Goal: Task Accomplishment & Management: Manage account settings

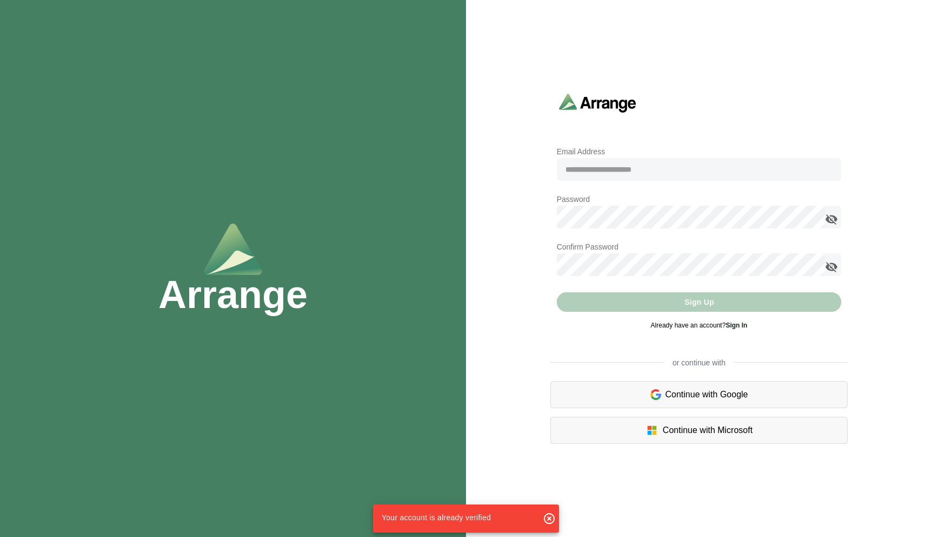
click at [650, 173] on input "email" at bounding box center [699, 169] width 285 height 23
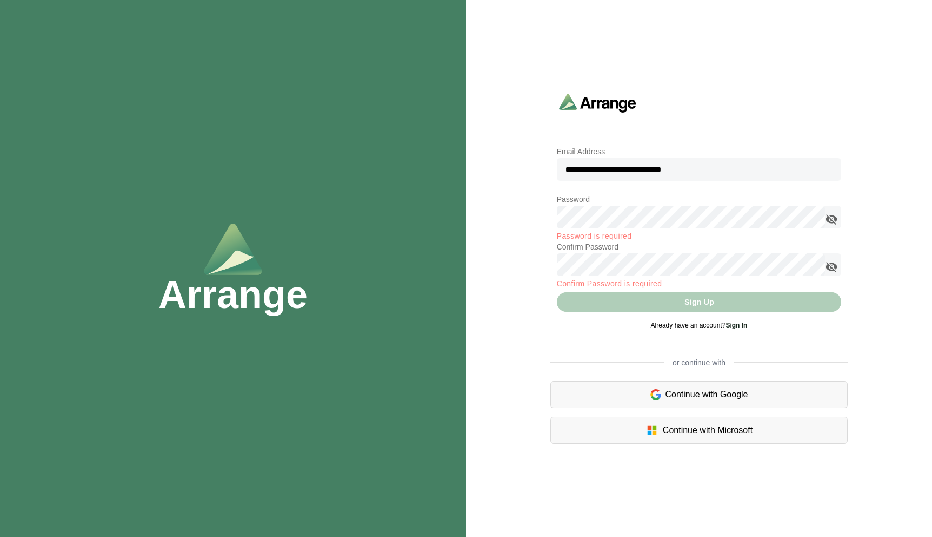
type input "**********"
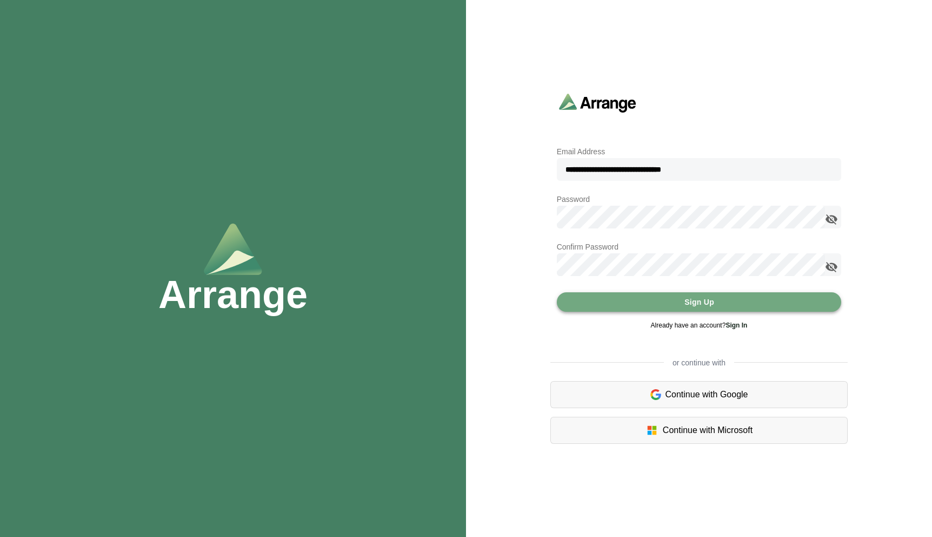
click at [723, 307] on button "Sign Up" at bounding box center [699, 301] width 285 height 19
click at [736, 322] on link "Sign In" at bounding box center [737, 325] width 22 height 8
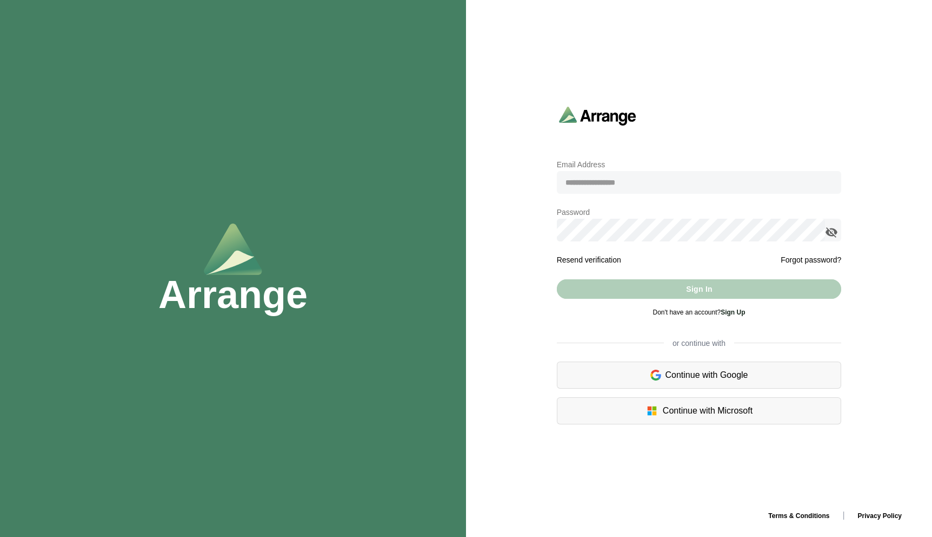
click at [655, 174] on input "email" at bounding box center [699, 182] width 285 height 23
type input "**********"
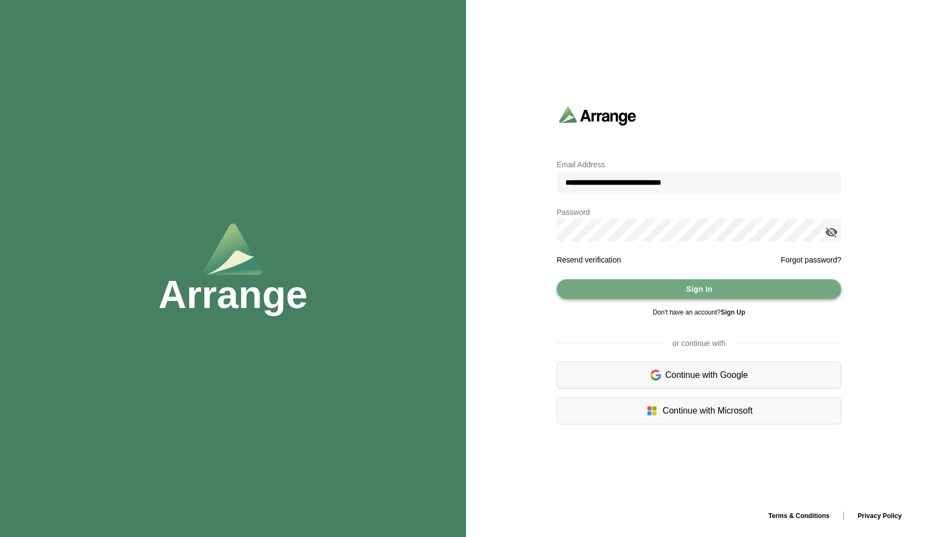
click at [672, 284] on button "Sign In" at bounding box center [699, 288] width 285 height 19
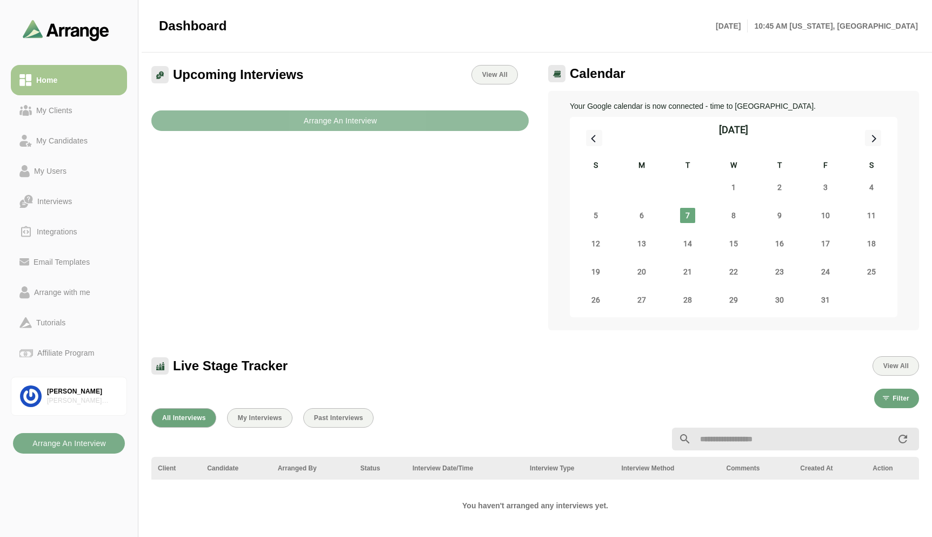
click at [336, 117] on b "Arrange An Interview" at bounding box center [340, 120] width 74 height 21
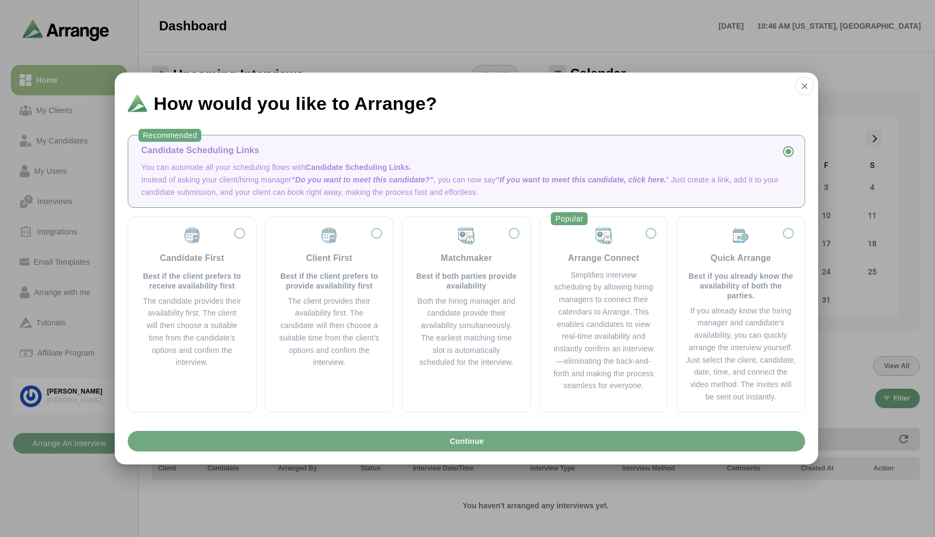
click at [360, 444] on button "Continue" at bounding box center [466, 441] width 677 height 21
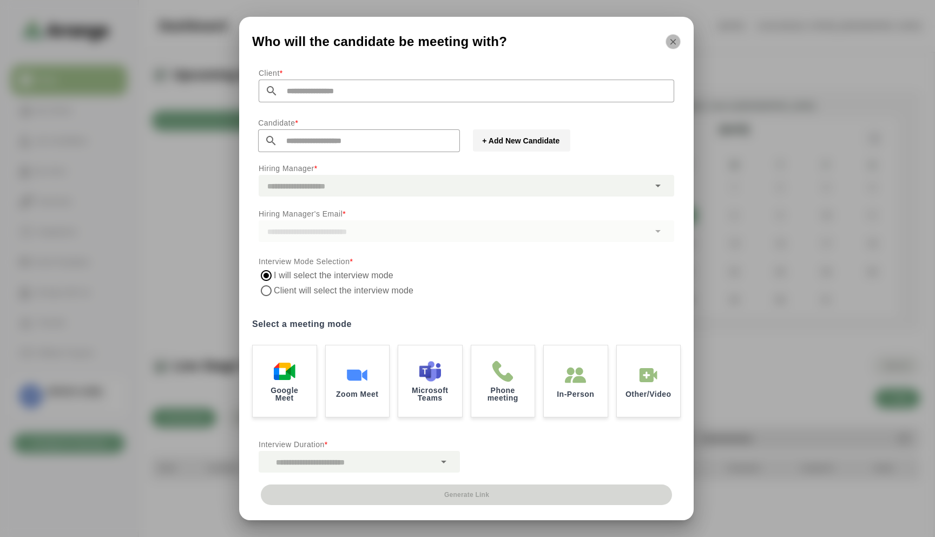
click at [669, 41] on icon "button" at bounding box center [673, 42] width 10 height 10
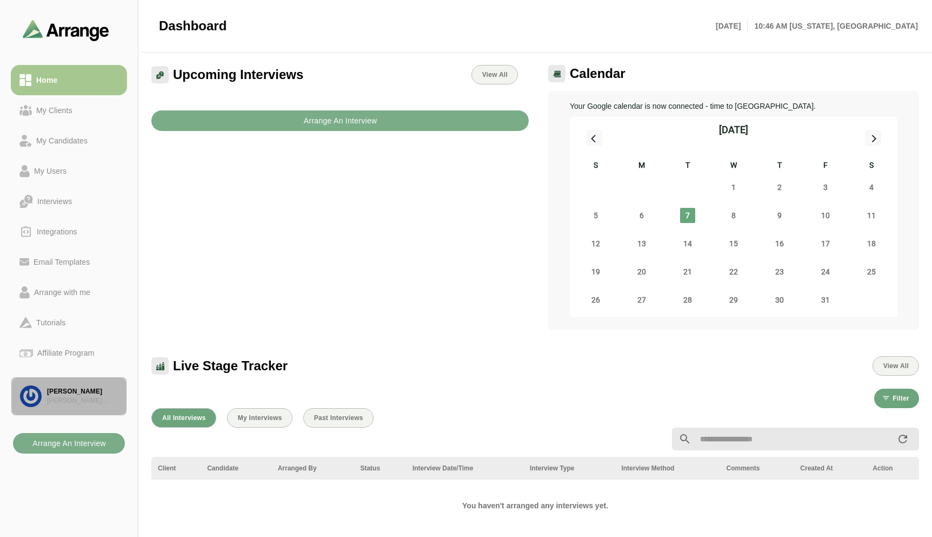
click at [98, 392] on div "[PERSON_NAME]" at bounding box center [82, 391] width 71 height 9
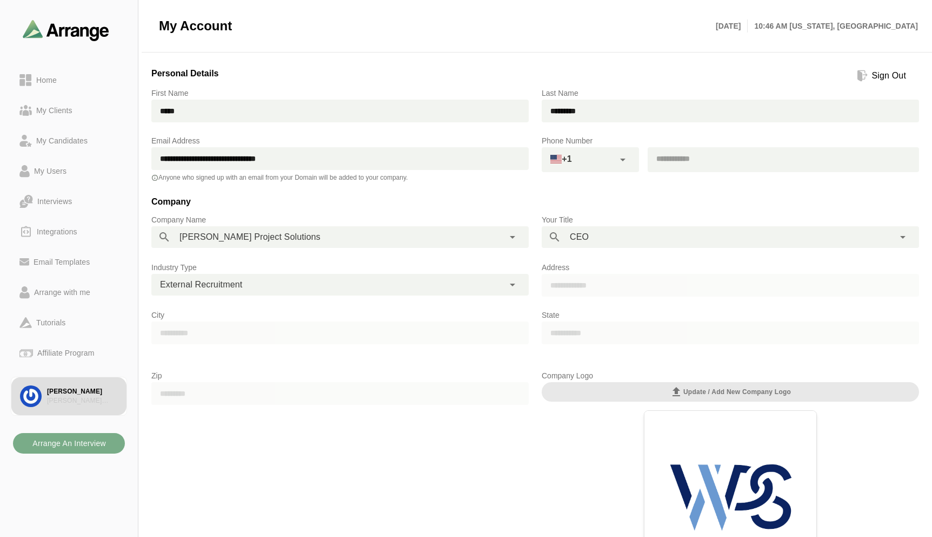
click at [716, 168] on input "tel" at bounding box center [779, 158] width 262 height 23
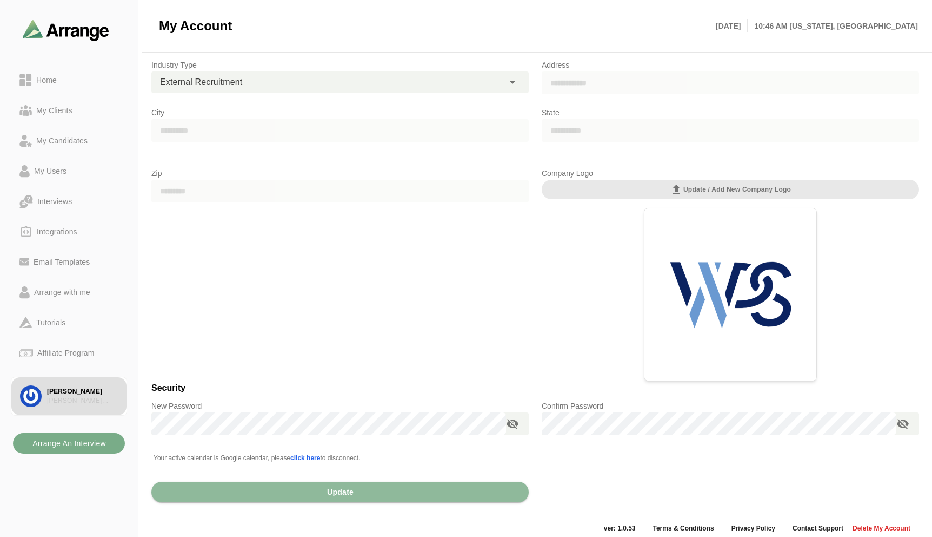
scroll to position [211, 0]
